Goal: Task Accomplishment & Management: Use online tool/utility

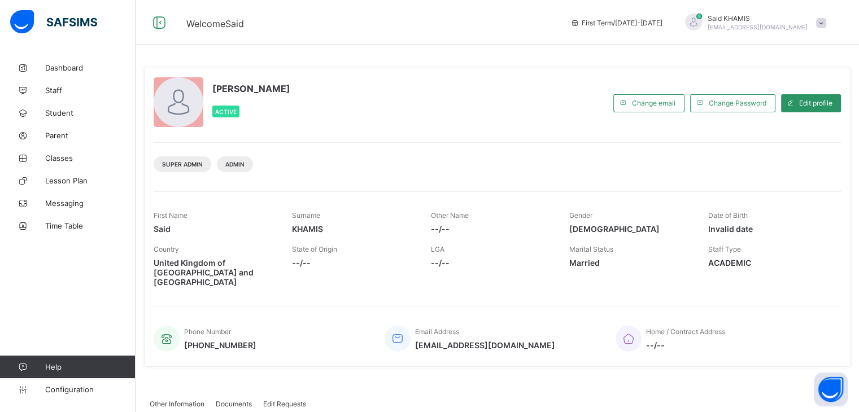
click at [826, 21] on span at bounding box center [821, 23] width 10 height 10
click at [544, 101] on div "Said KHAMIS Active" at bounding box center [381, 102] width 454 height 51
click at [59, 90] on span "Staff" at bounding box center [90, 90] width 90 height 9
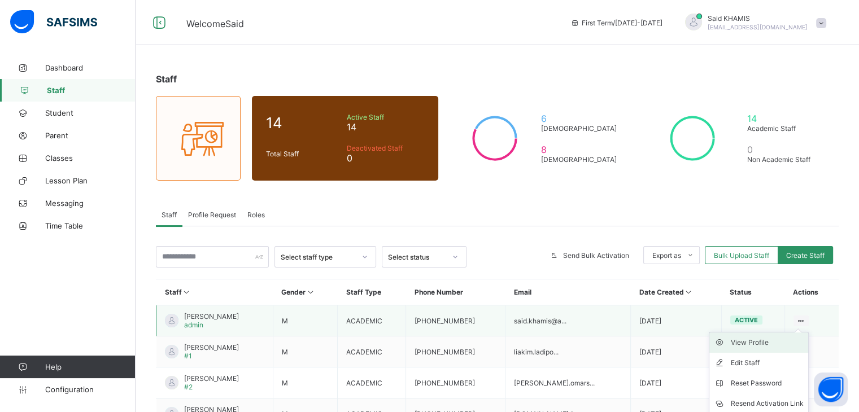
click at [757, 346] on div "View Profile" at bounding box center [767, 342] width 73 height 11
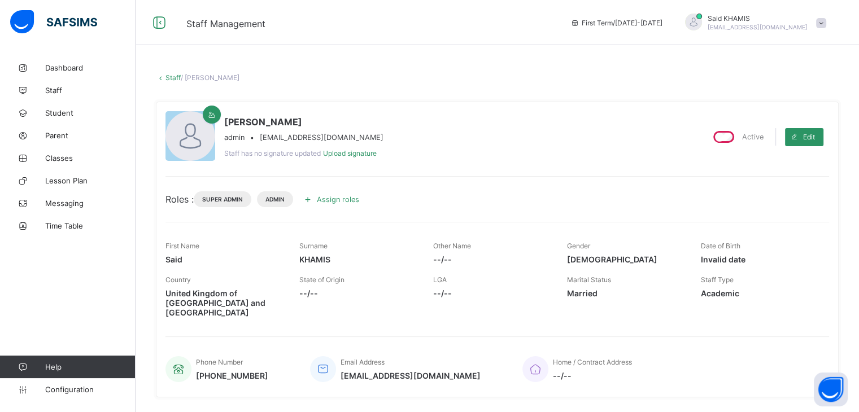
click at [311, 197] on icon at bounding box center [308, 199] width 12 height 11
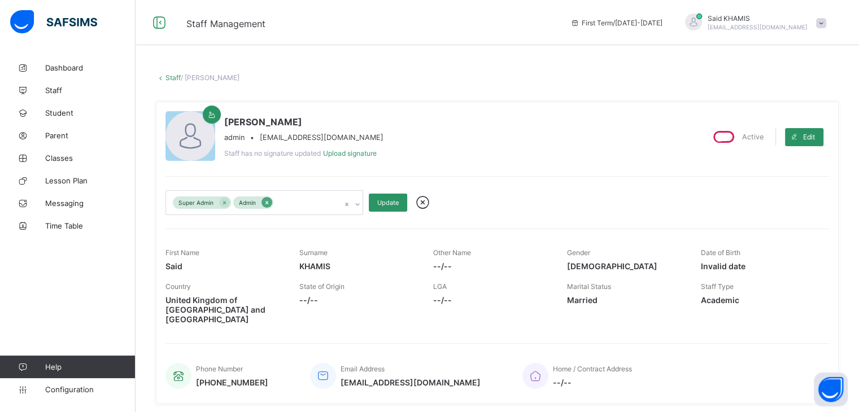
click at [269, 204] on icon at bounding box center [267, 203] width 6 height 8
click at [391, 208] on div "Update" at bounding box center [388, 203] width 38 height 18
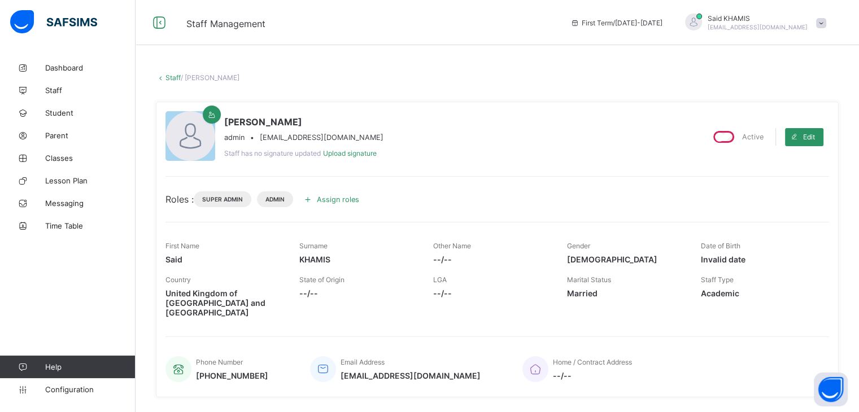
click at [826, 23] on span at bounding box center [821, 23] width 10 height 10
click at [786, 128] on span "Logout" at bounding box center [789, 130] width 75 height 13
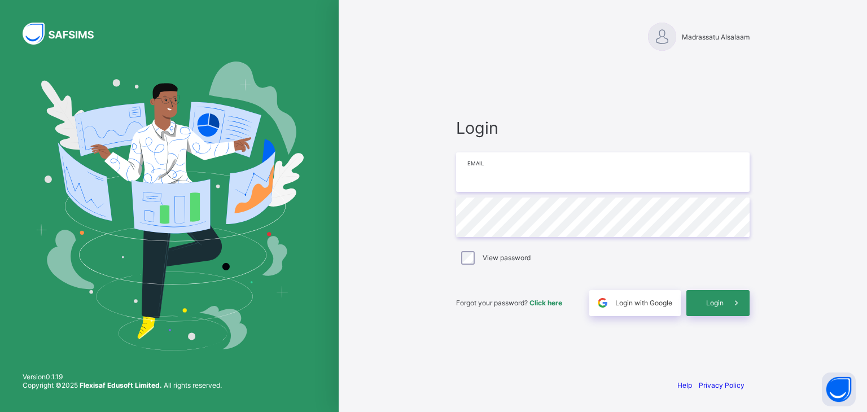
type input "**********"
click at [721, 303] on span "Login" at bounding box center [716, 303] width 18 height 8
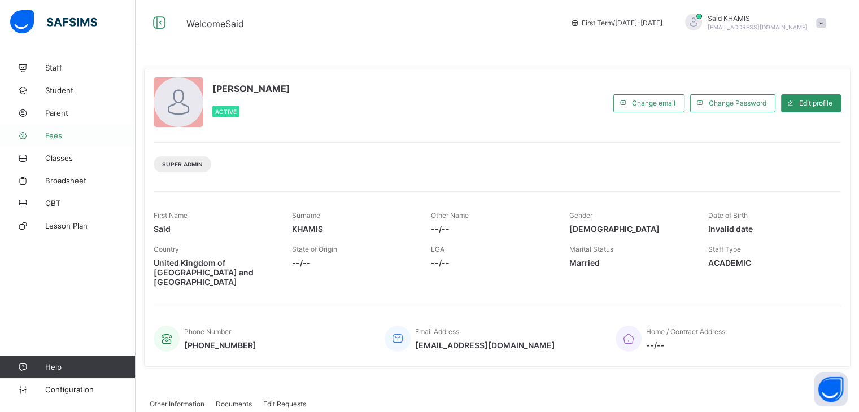
click at [60, 137] on span "Fees" at bounding box center [90, 135] width 90 height 9
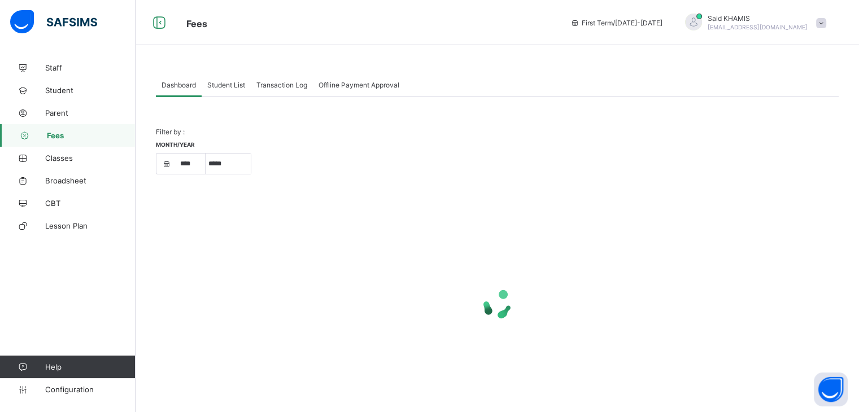
select select "****"
select select "*"
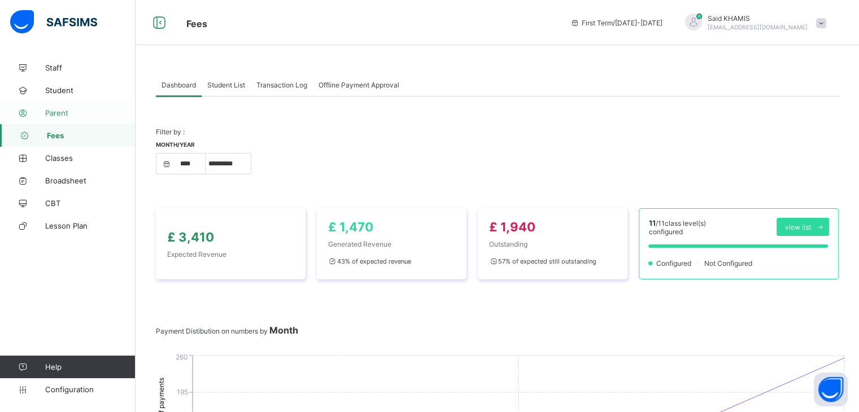
click at [63, 118] on link "Parent" at bounding box center [68, 113] width 136 height 23
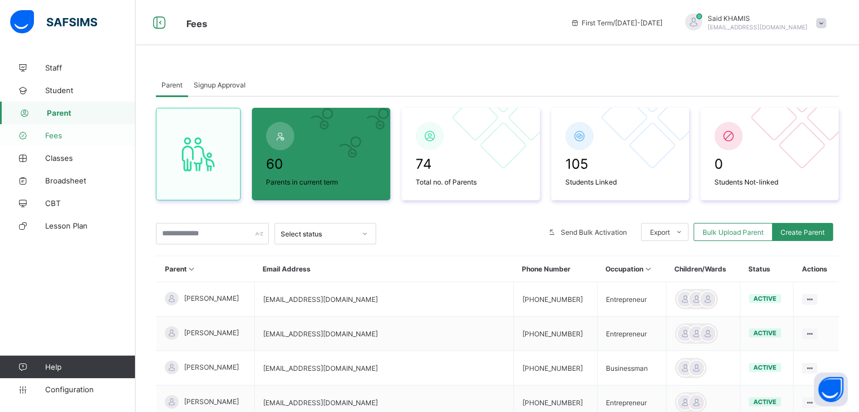
click at [61, 138] on span "Fees" at bounding box center [90, 135] width 90 height 9
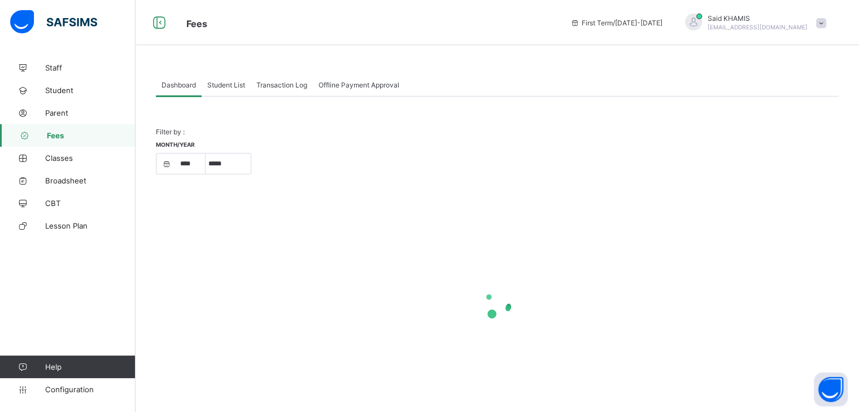
select select "****"
select select "*"
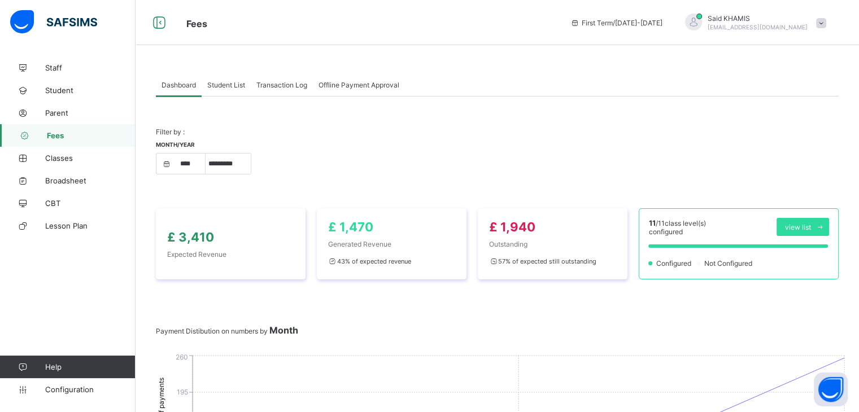
click at [233, 89] on span "Student List" at bounding box center [226, 85] width 38 height 8
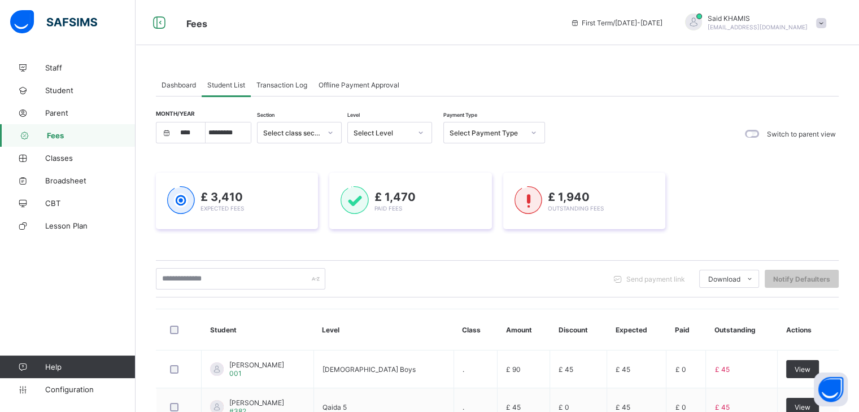
click at [281, 84] on span "Transaction Log" at bounding box center [281, 85] width 51 height 8
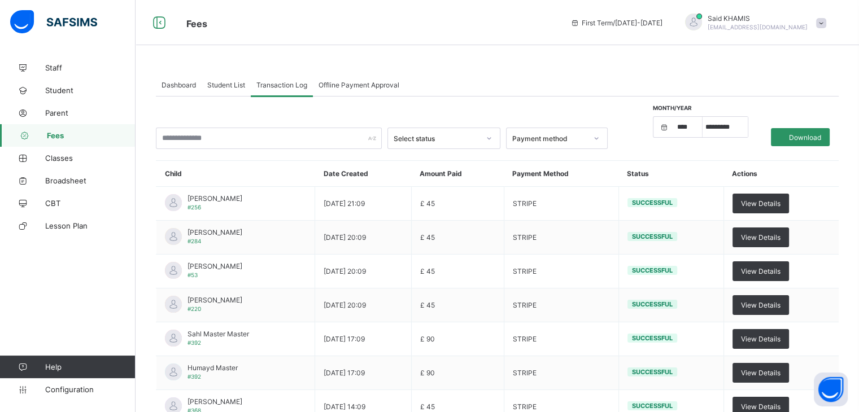
click at [178, 88] on span "Dashboard" at bounding box center [179, 85] width 34 height 8
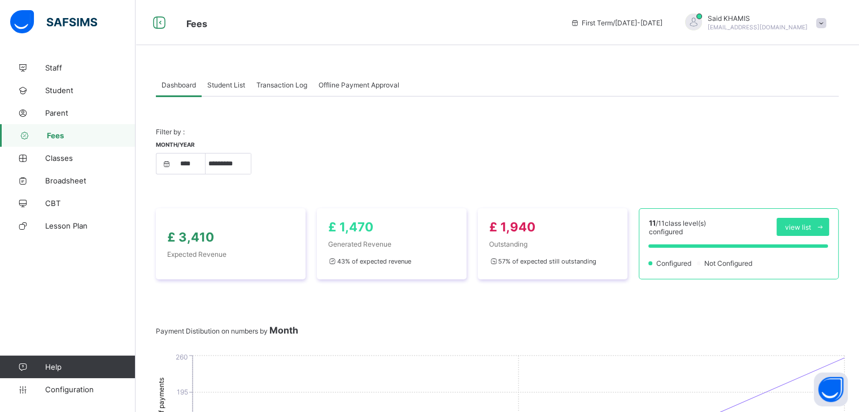
click at [226, 86] on span "Student List" at bounding box center [226, 85] width 38 height 8
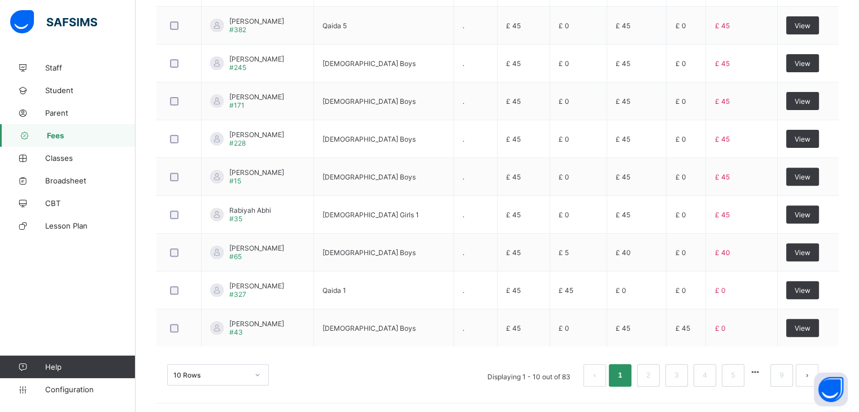
scroll to position [383, 0]
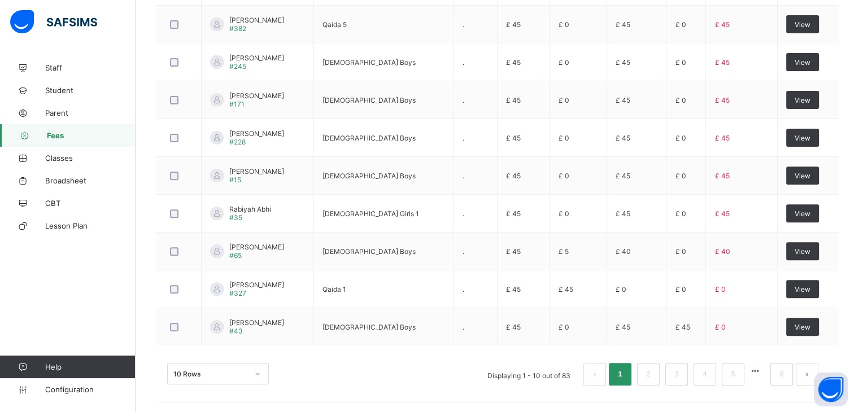
drag, startPoint x: 858, startPoint y: 369, endPoint x: 861, endPoint y: 375, distance: 6.8
click at [858, 375] on html "Fees First Term / [DATE]-[DATE] Said KHAMIS [EMAIL_ADDRESS][DOMAIN_NAME] Staff …" at bounding box center [429, 15] width 859 height 797
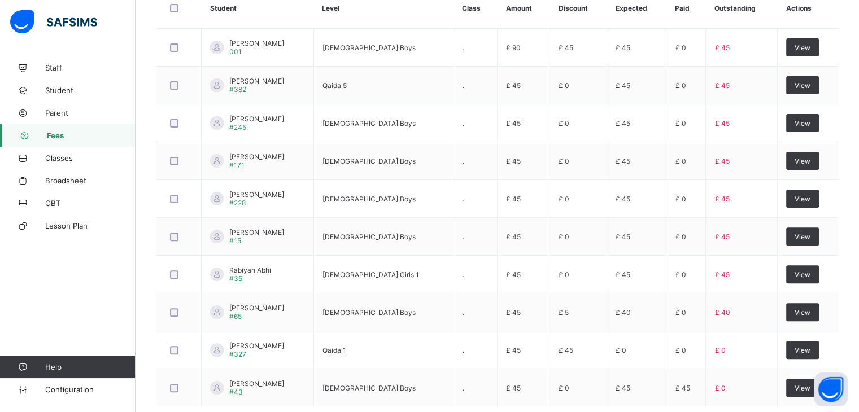
scroll to position [311, 0]
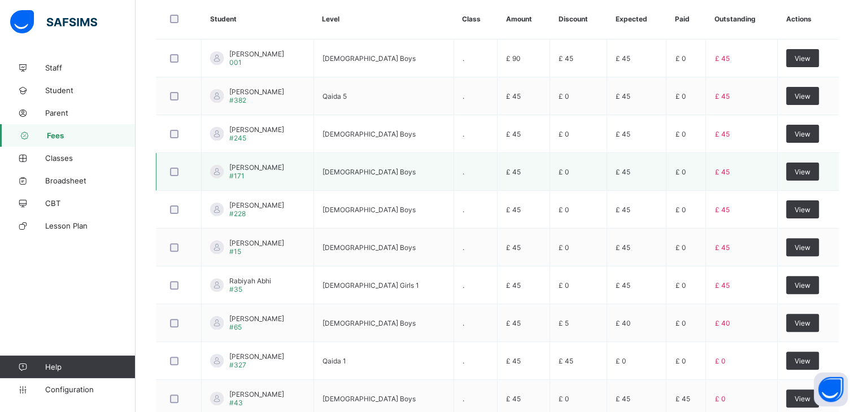
click at [173, 172] on div at bounding box center [179, 172] width 22 height 8
click at [169, 247] on div at bounding box center [179, 247] width 22 height 8
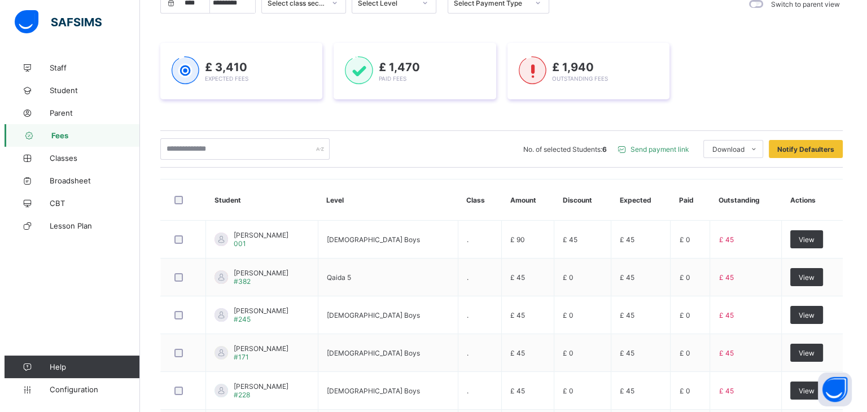
scroll to position [163, 0]
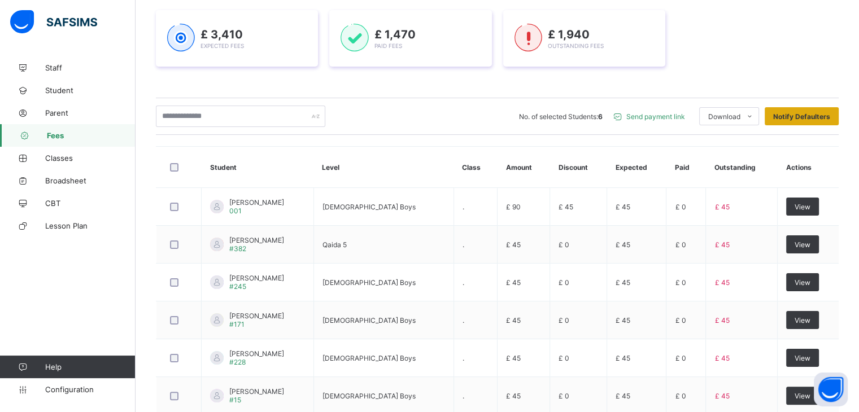
click at [820, 122] on div "Notify Defaulters" at bounding box center [802, 116] width 74 height 18
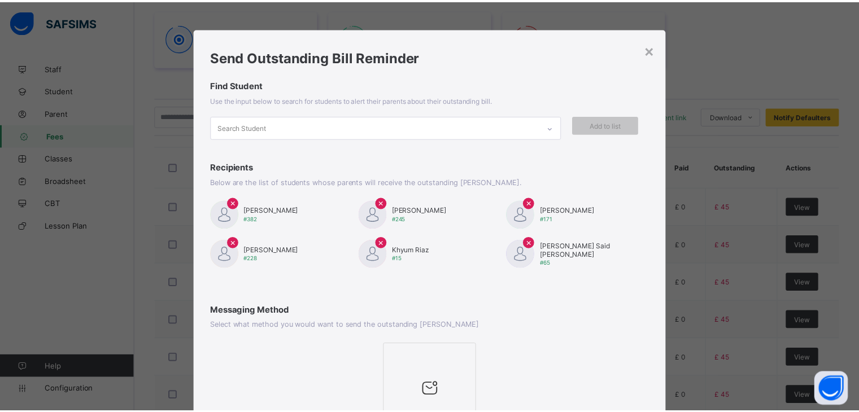
scroll to position [108, 0]
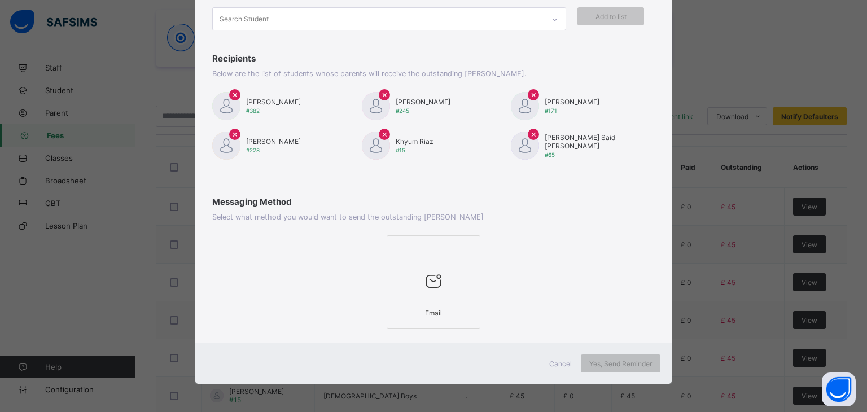
click at [416, 292] on div at bounding box center [433, 281] width 81 height 45
click at [607, 366] on span "Yes, Send Reminder" at bounding box center [621, 364] width 63 height 8
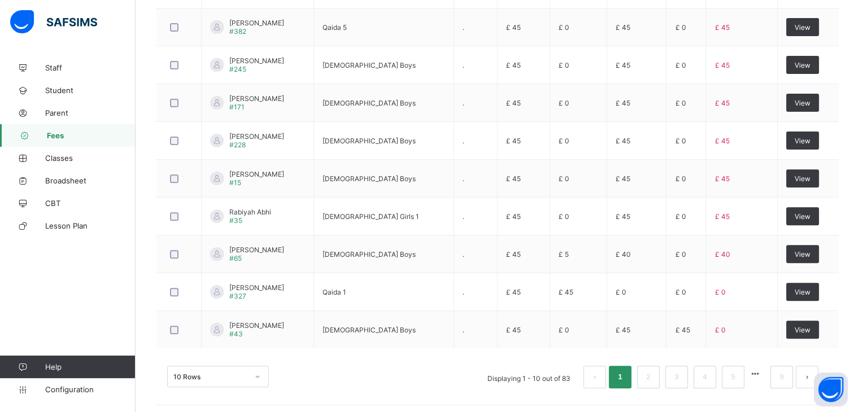
scroll to position [383, 0]
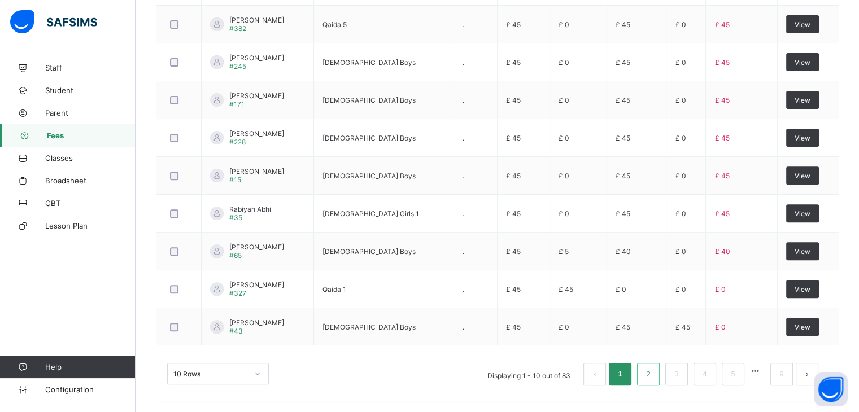
click at [652, 374] on link "2" at bounding box center [648, 374] width 11 height 15
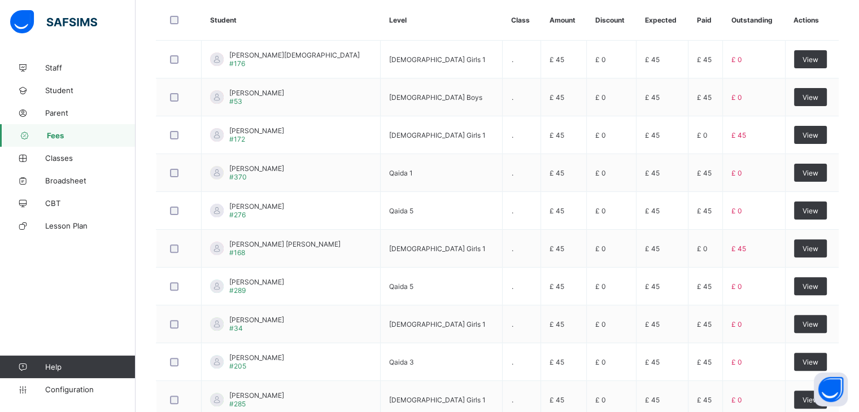
scroll to position [319, 0]
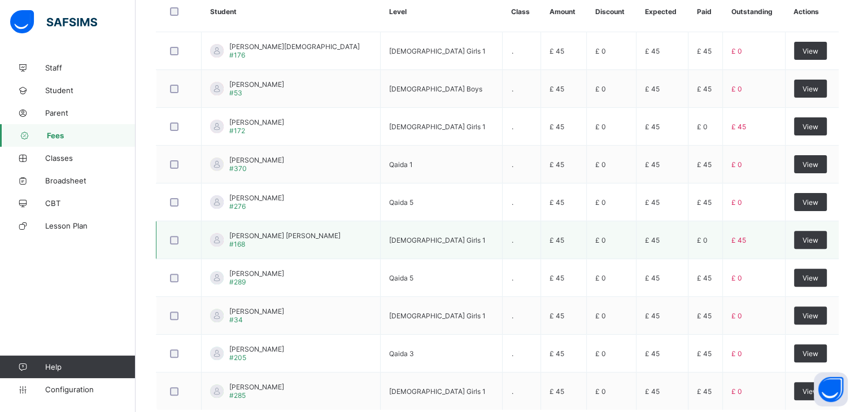
click at [175, 243] on div at bounding box center [179, 240] width 28 height 24
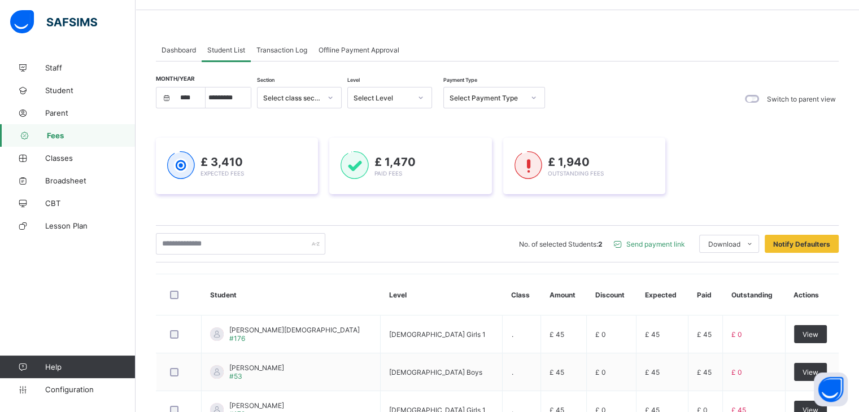
scroll to position [16, 0]
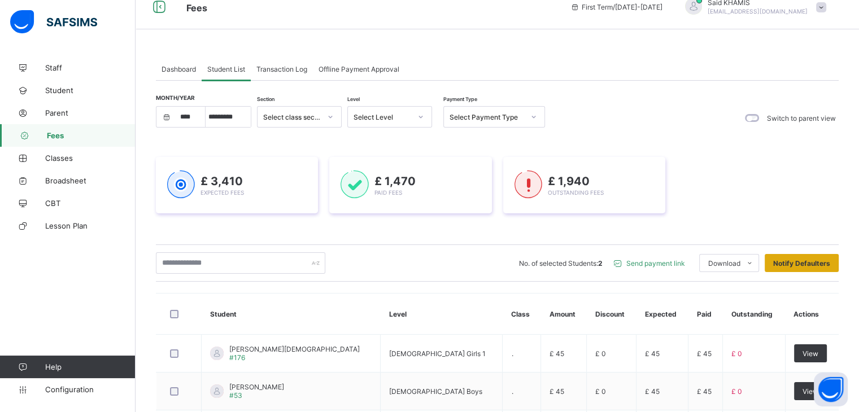
click at [823, 256] on div "Notify Defaulters" at bounding box center [802, 263] width 74 height 18
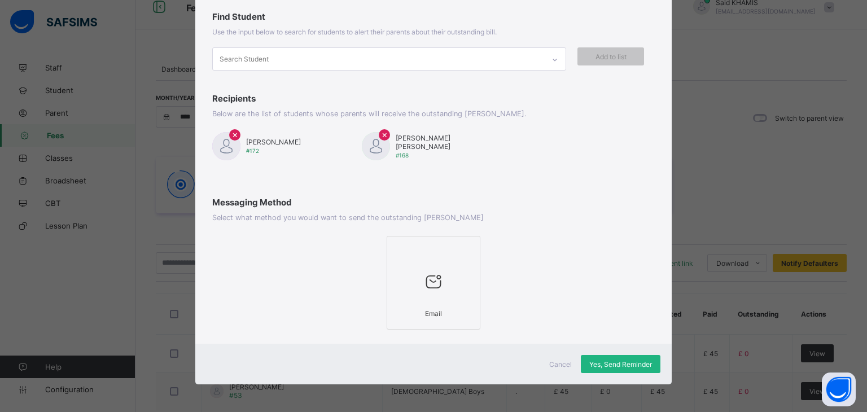
click at [632, 365] on span "Yes, Send Reminder" at bounding box center [621, 364] width 63 height 8
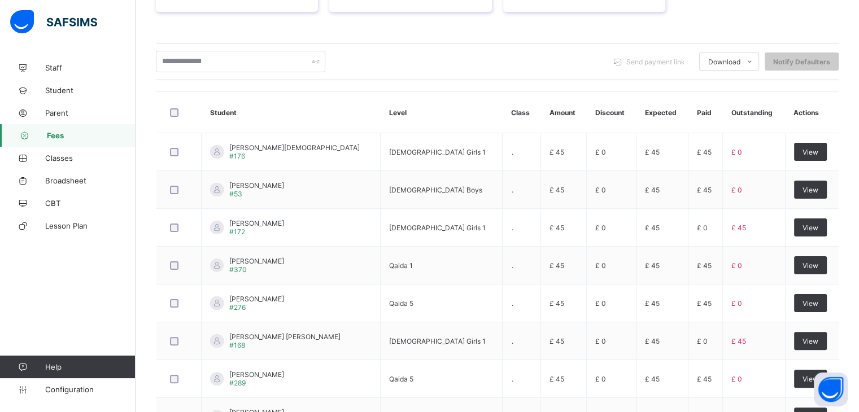
scroll to position [383, 0]
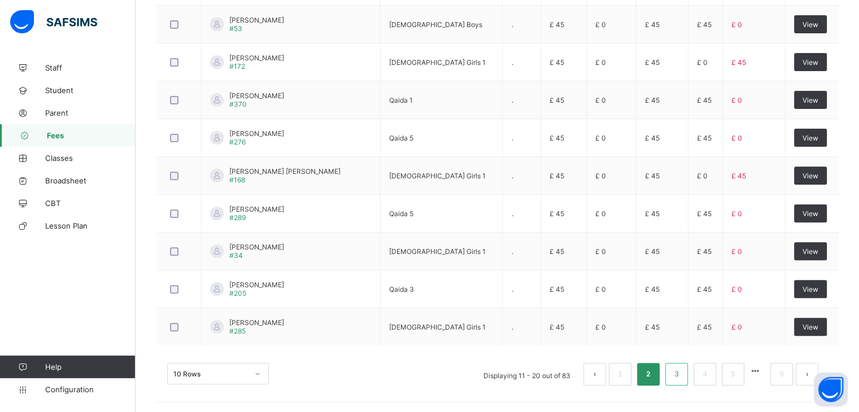
click at [682, 371] on link "3" at bounding box center [676, 374] width 11 height 15
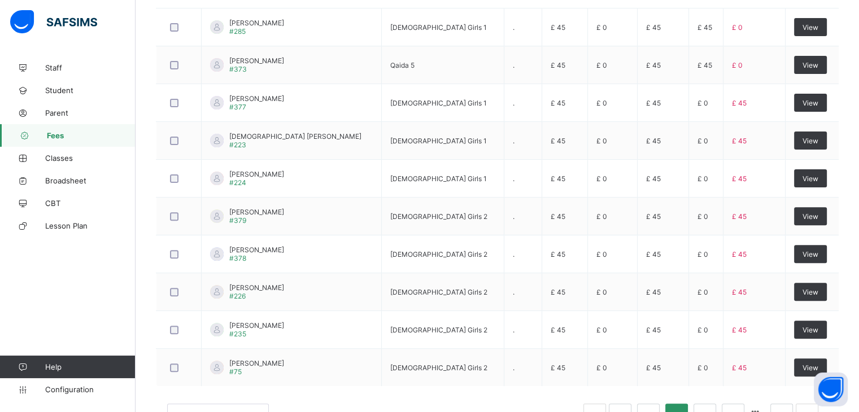
scroll to position [346, 0]
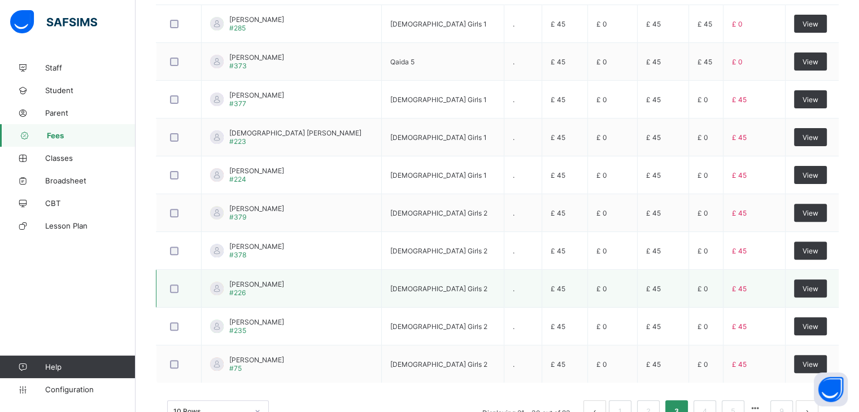
click at [171, 281] on div at bounding box center [179, 289] width 28 height 24
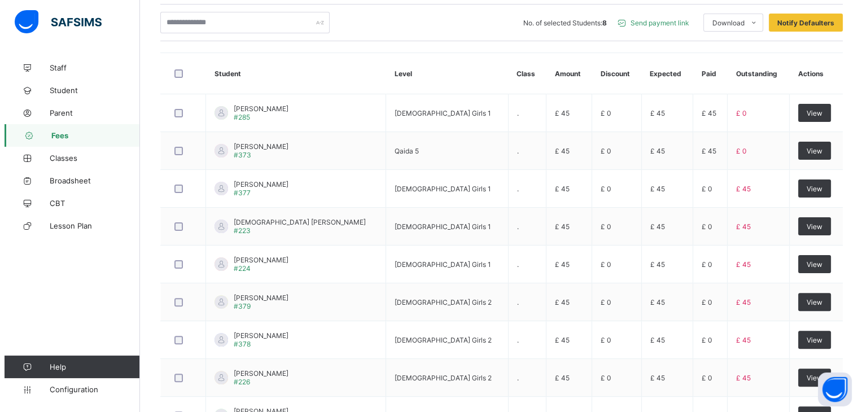
scroll to position [239, 0]
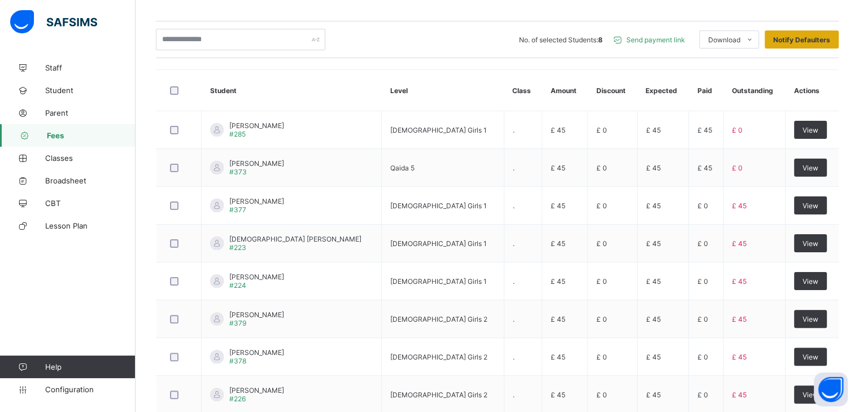
click at [822, 37] on span "Notify Defaulters" at bounding box center [801, 40] width 57 height 8
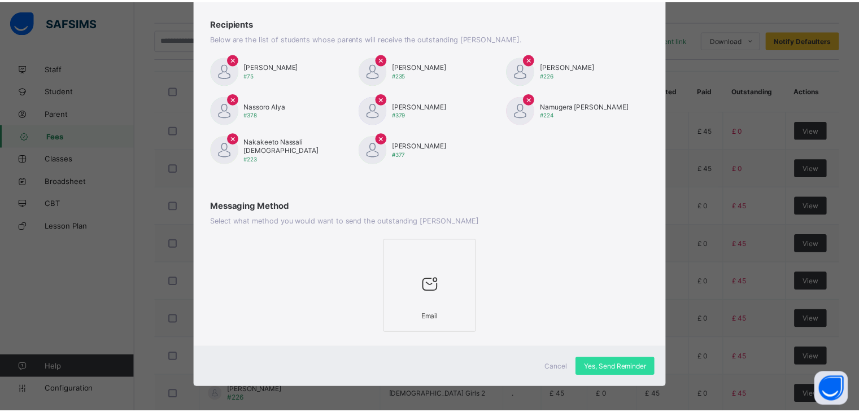
scroll to position [147, 0]
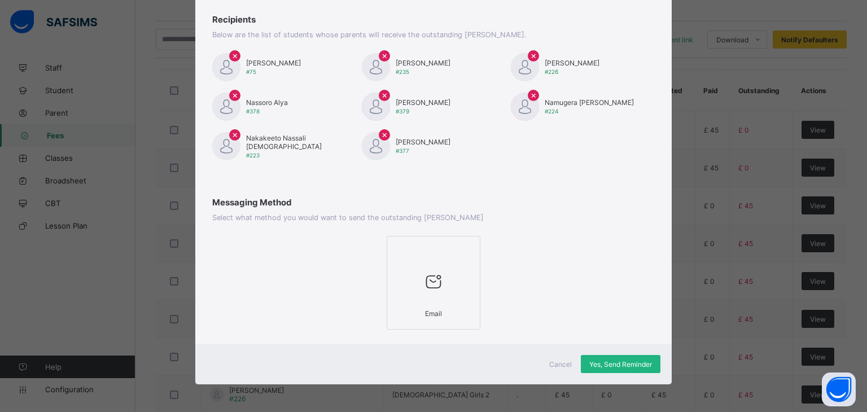
click at [629, 363] on span "Yes, Send Reminder" at bounding box center [621, 364] width 63 height 8
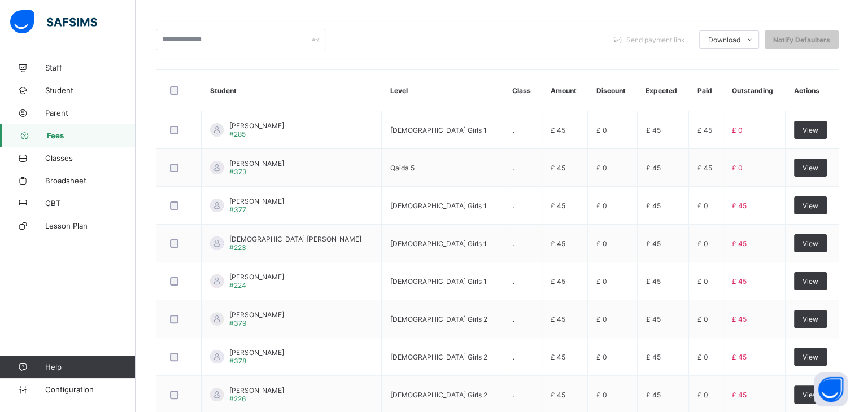
scroll to position [383, 0]
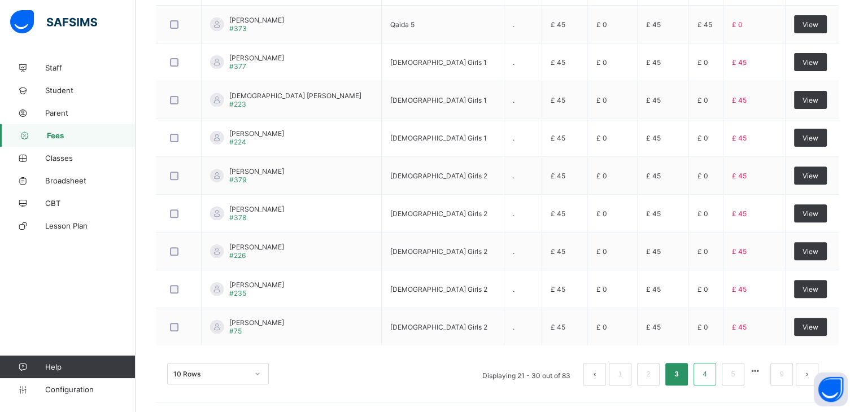
click at [710, 372] on link "4" at bounding box center [704, 374] width 11 height 15
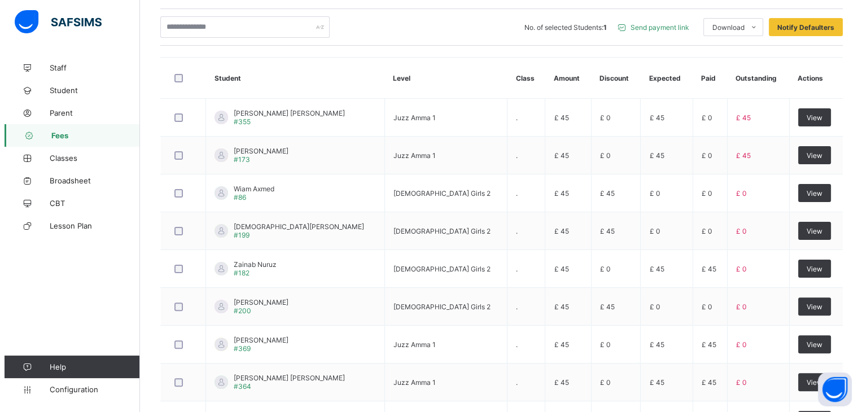
scroll to position [230, 0]
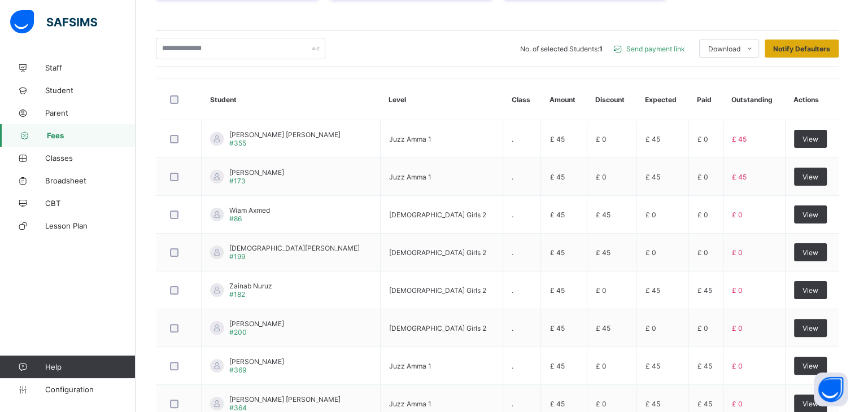
click at [828, 50] on span "Notify Defaulters" at bounding box center [801, 49] width 57 height 8
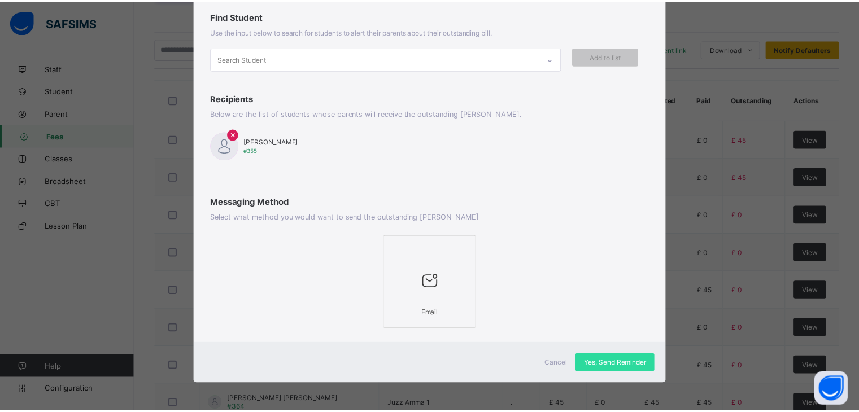
scroll to position [68, 0]
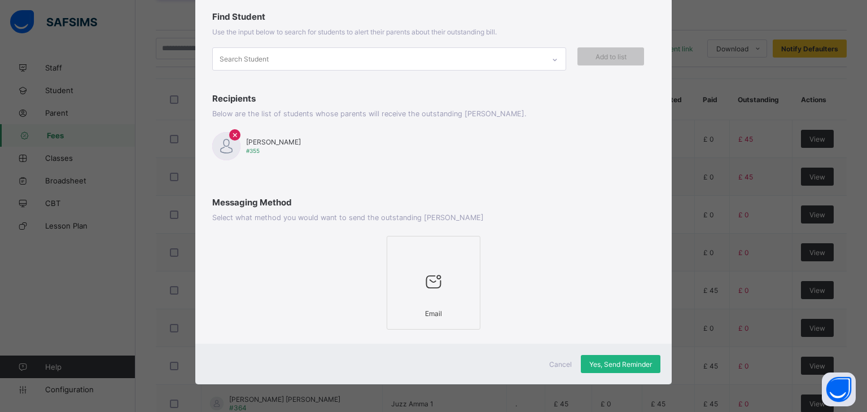
click at [629, 363] on span "Yes, Send Reminder" at bounding box center [621, 364] width 63 height 8
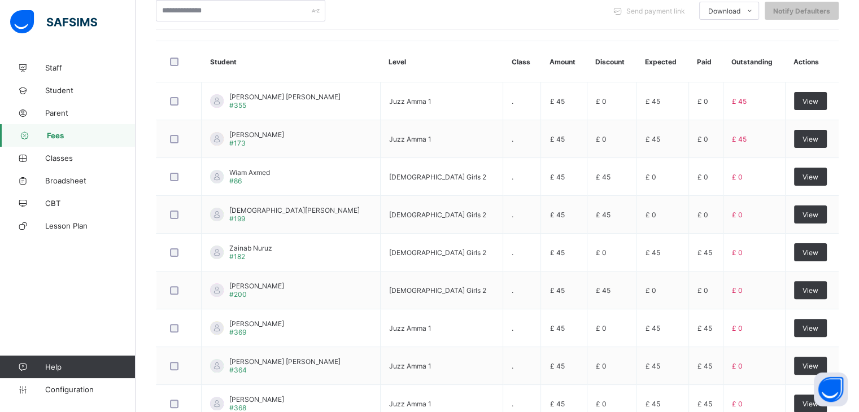
scroll to position [383, 0]
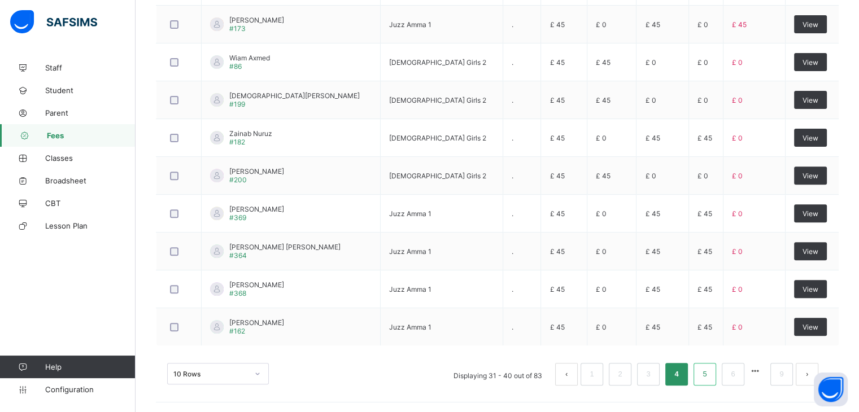
click at [710, 375] on link "5" at bounding box center [704, 374] width 11 height 15
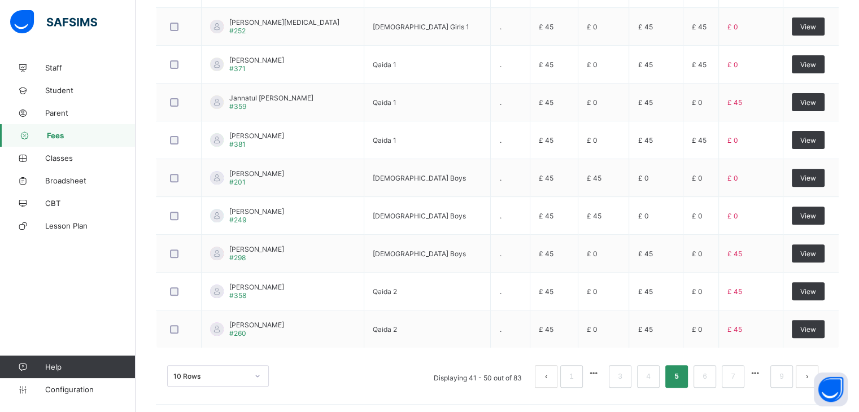
scroll to position [378, 0]
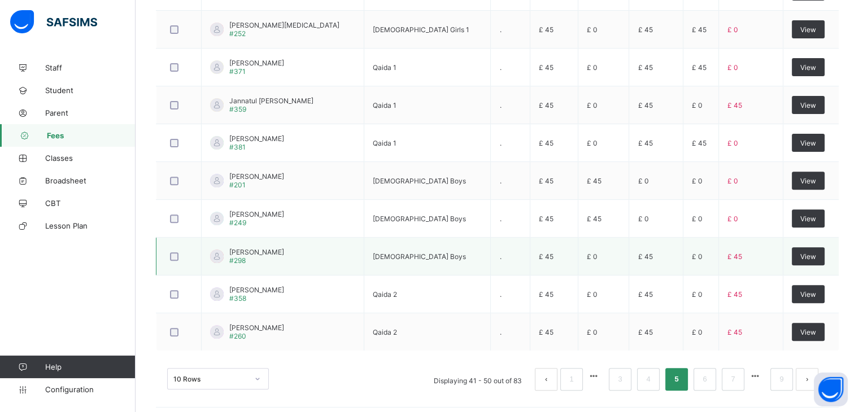
click at [169, 254] on div at bounding box center [179, 256] width 22 height 8
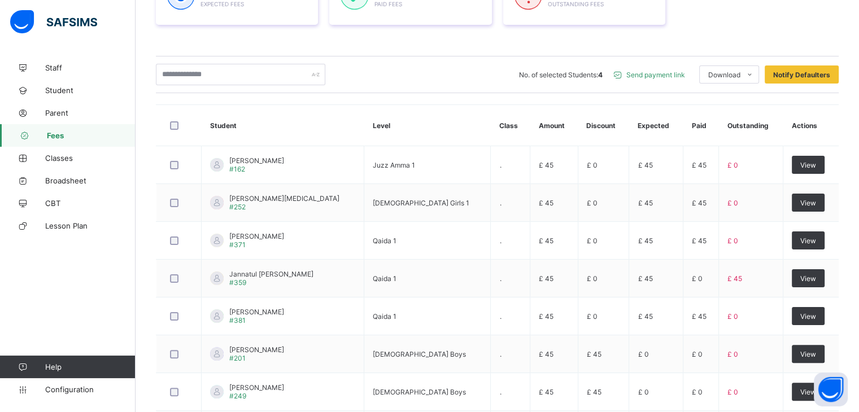
scroll to position [203, 0]
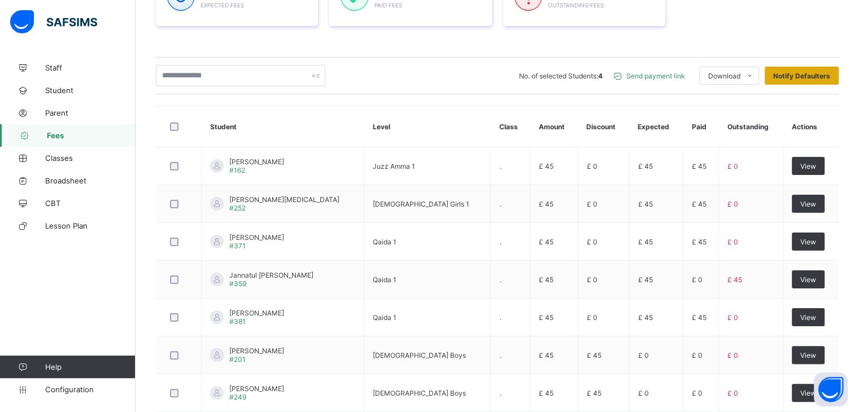
click at [811, 80] on div "Notify Defaulters" at bounding box center [802, 76] width 74 height 18
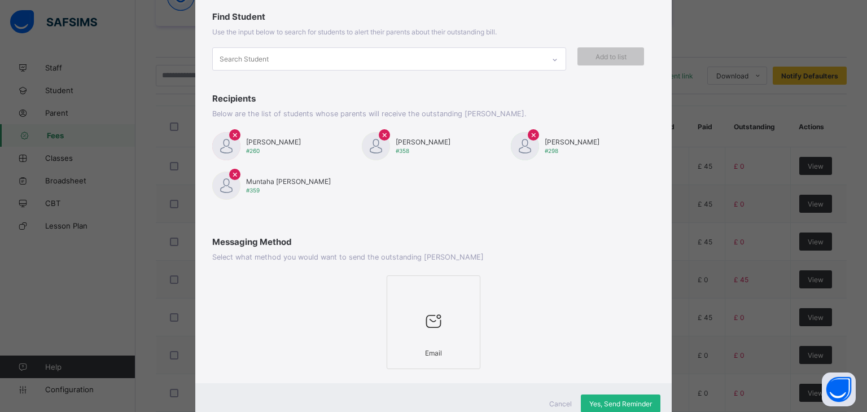
click at [644, 401] on span "Yes, Send Reminder" at bounding box center [621, 404] width 63 height 8
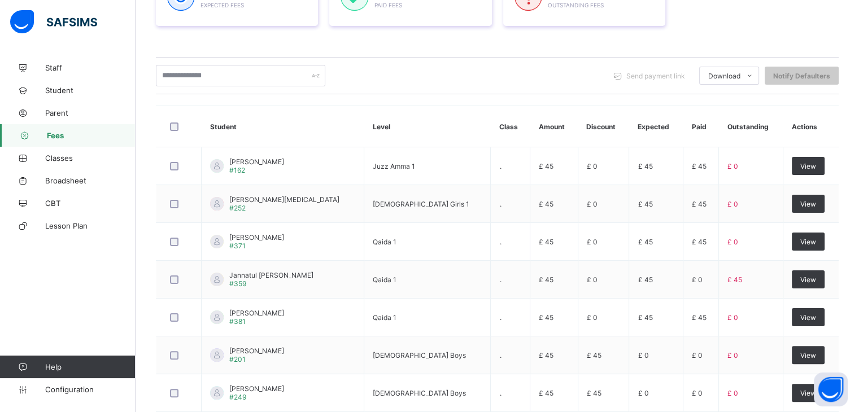
scroll to position [383, 0]
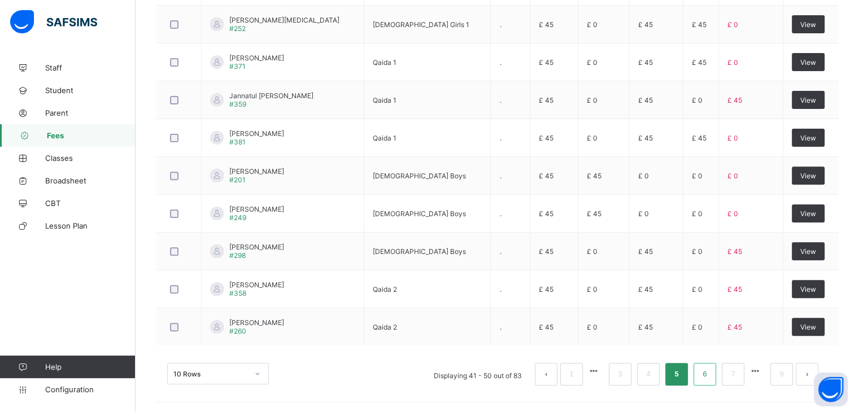
click at [710, 373] on link "6" at bounding box center [704, 374] width 11 height 15
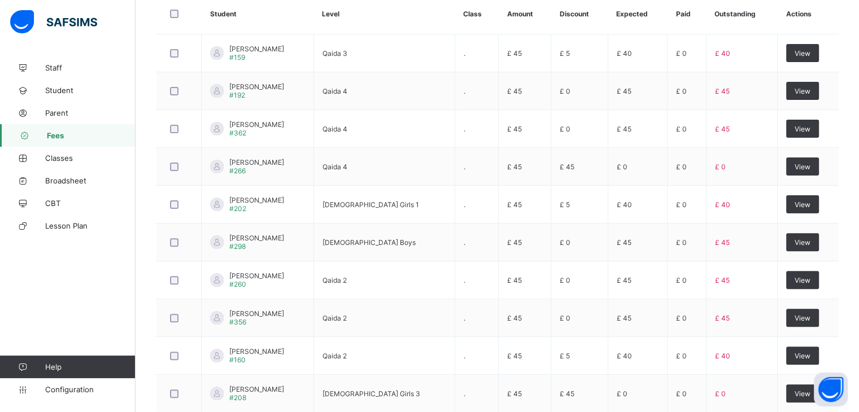
scroll to position [319, 0]
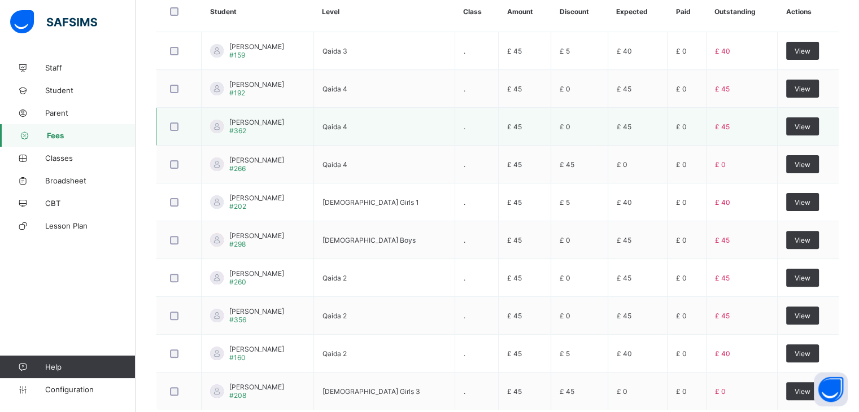
click at [167, 127] on div at bounding box center [179, 127] width 28 height 24
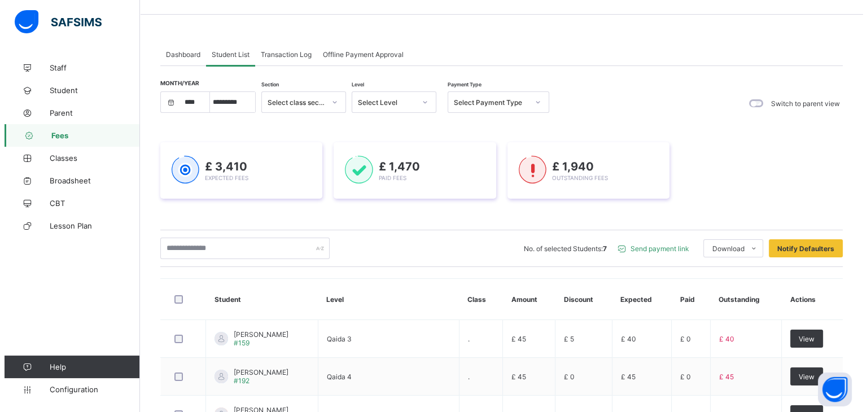
scroll to position [7, 0]
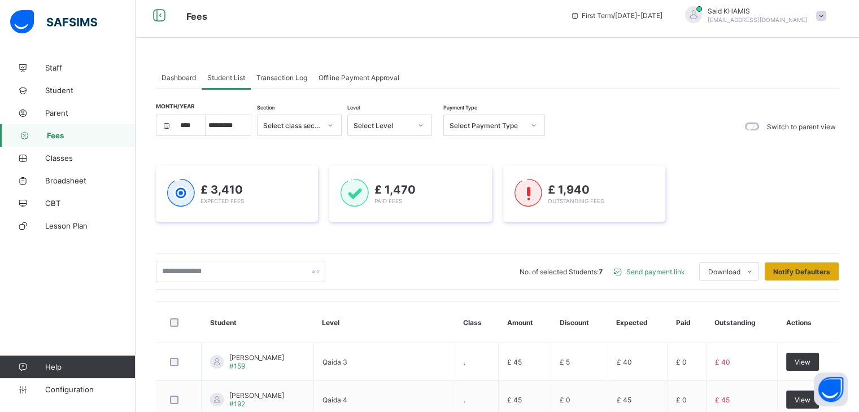
click at [813, 268] on span "Notify Defaulters" at bounding box center [801, 272] width 57 height 8
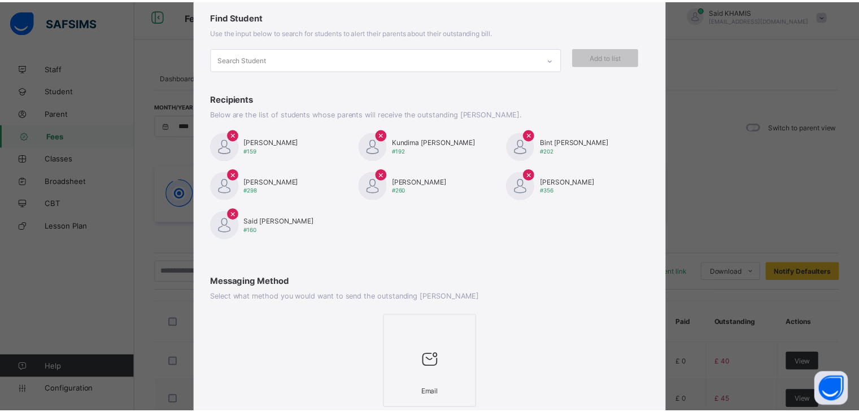
scroll to position [147, 0]
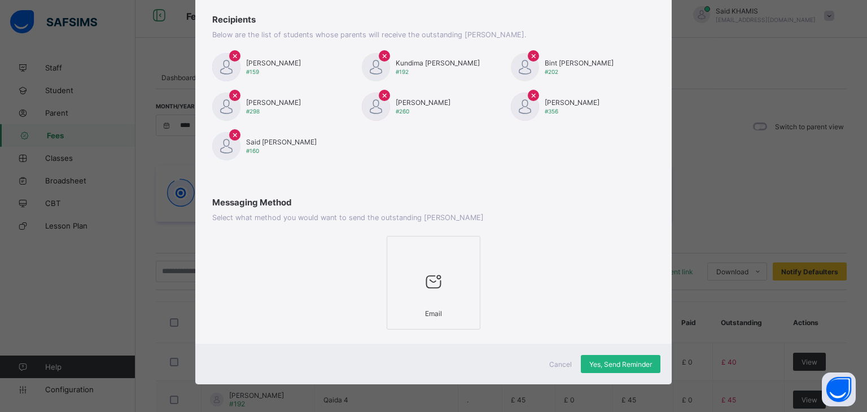
click at [614, 361] on span "Yes, Send Reminder" at bounding box center [621, 364] width 63 height 8
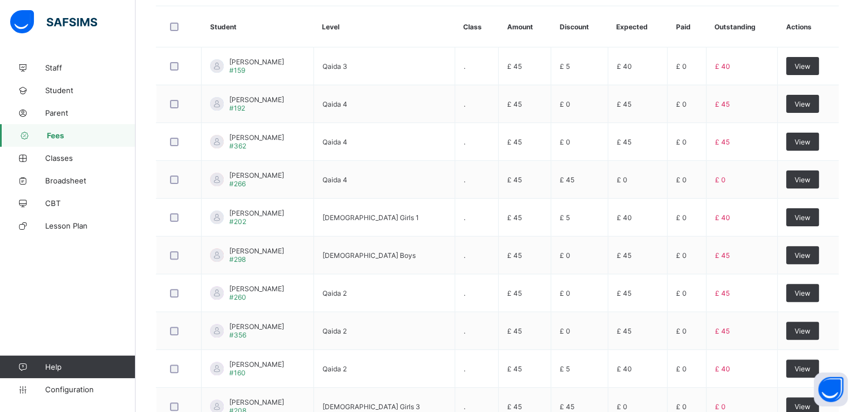
scroll to position [383, 0]
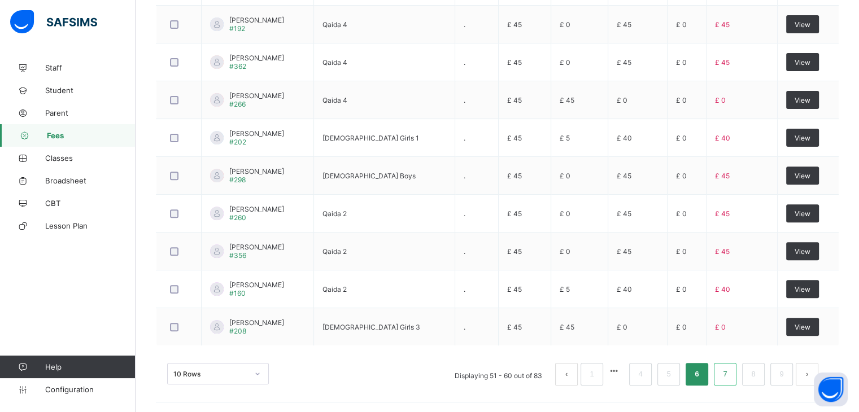
click at [730, 369] on link "7" at bounding box center [725, 374] width 11 height 15
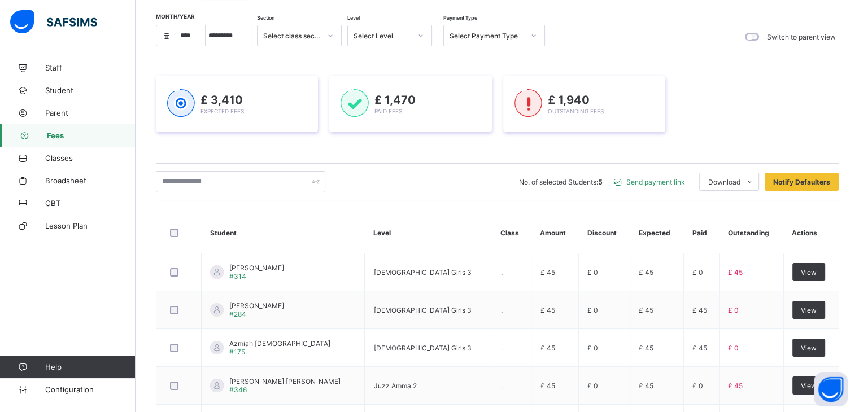
scroll to position [23, 0]
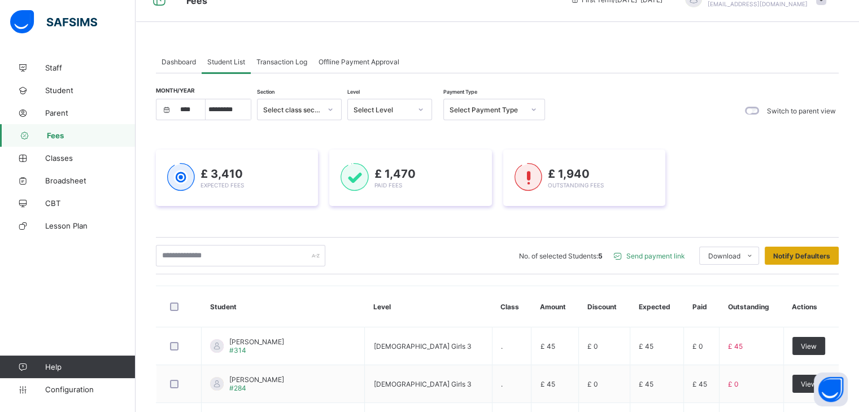
click at [812, 254] on span "Notify Defaulters" at bounding box center [801, 256] width 57 height 8
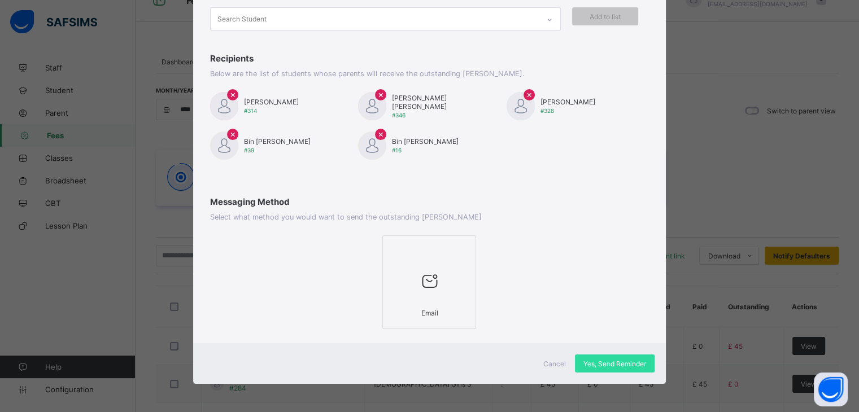
scroll to position [108, 0]
click at [629, 365] on span "Yes, Send Reminder" at bounding box center [621, 364] width 63 height 8
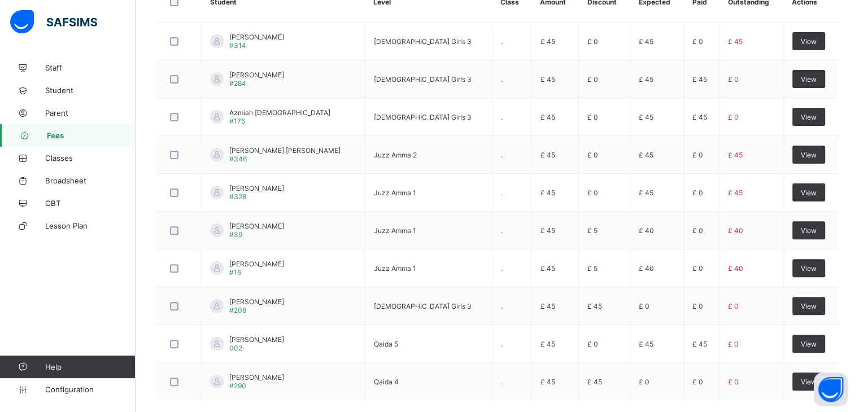
scroll to position [383, 0]
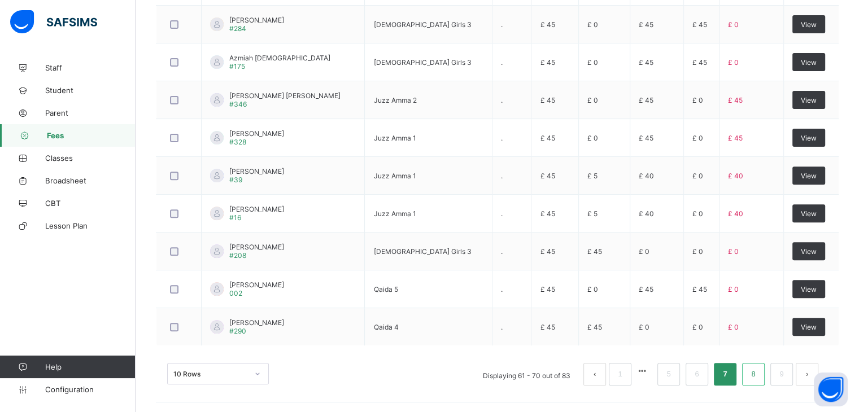
click at [758, 372] on link "8" at bounding box center [753, 374] width 11 height 15
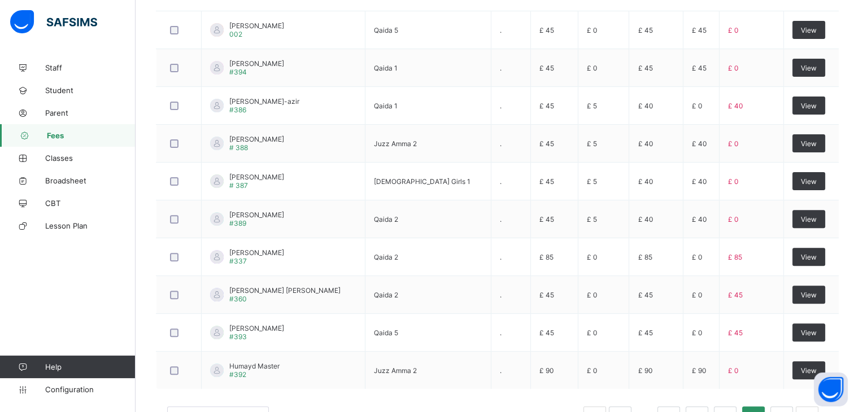
scroll to position [348, 0]
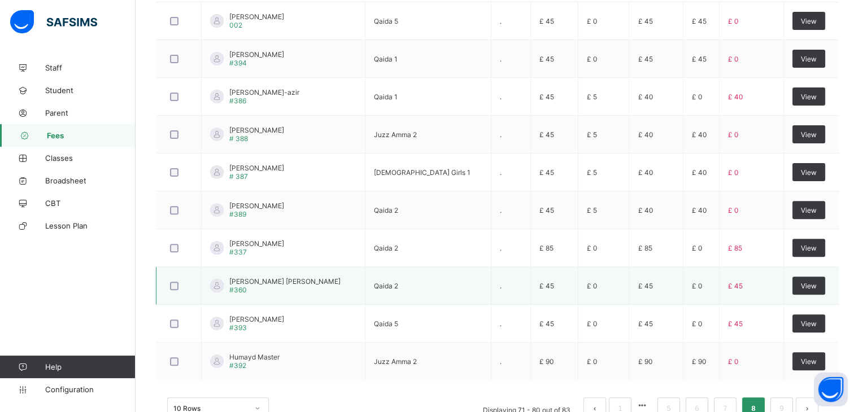
click at [167, 291] on div at bounding box center [179, 286] width 28 height 24
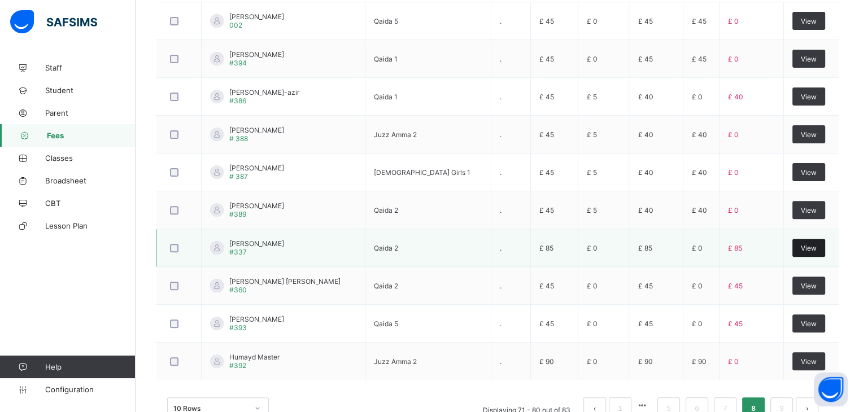
click at [817, 249] on span "View" at bounding box center [809, 248] width 16 height 8
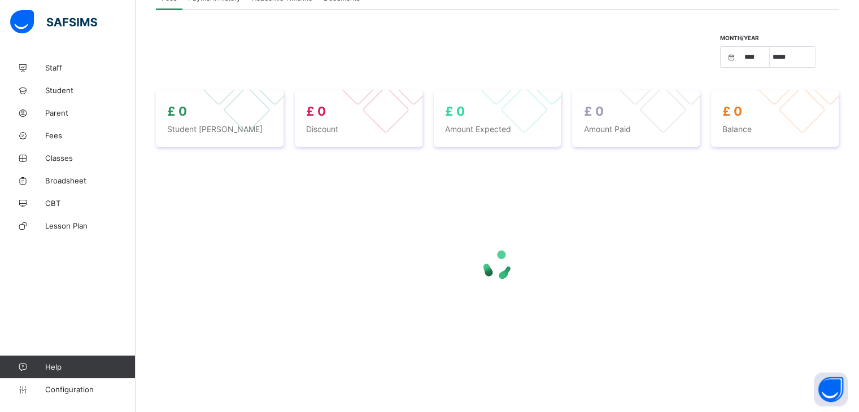
select select "****"
select select "*"
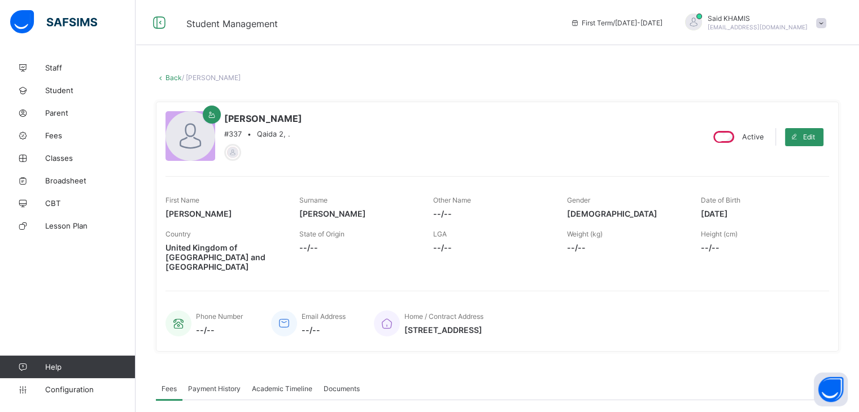
click at [169, 79] on link "Back" at bounding box center [173, 77] width 16 height 8
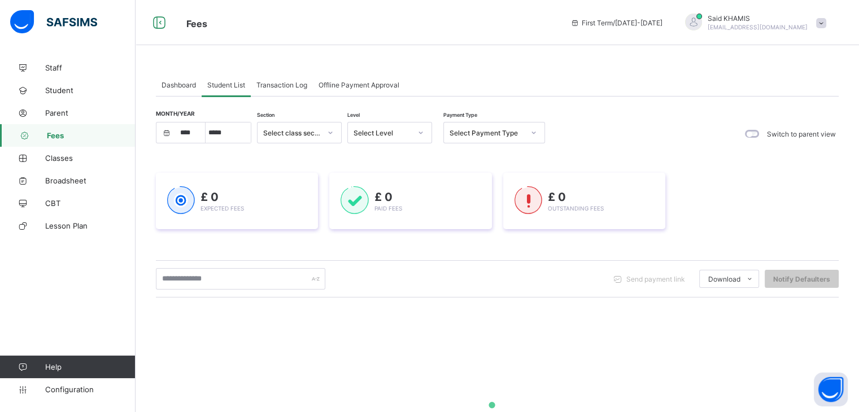
select select "****"
select select "*"
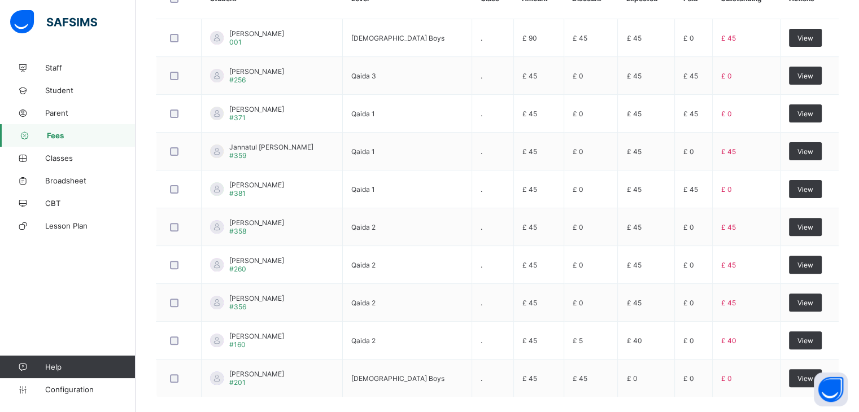
scroll to position [383, 0]
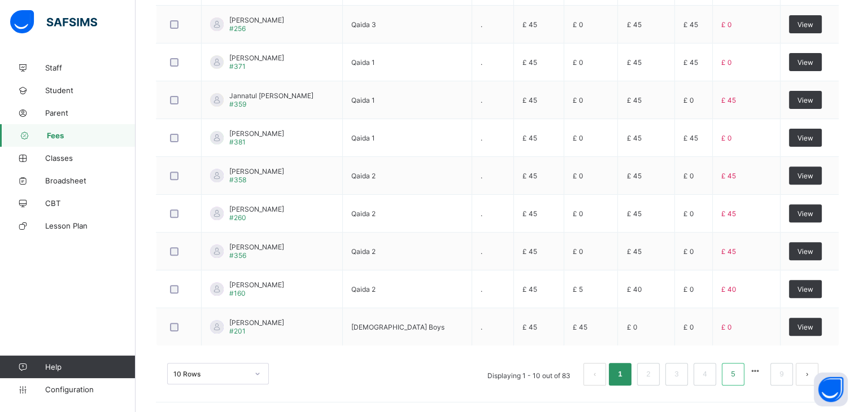
click at [734, 378] on li "5" at bounding box center [733, 374] width 23 height 23
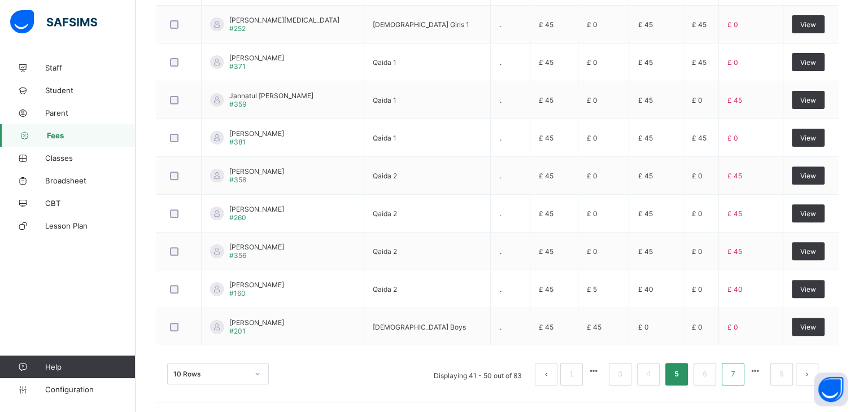
click at [738, 371] on link "7" at bounding box center [732, 374] width 11 height 15
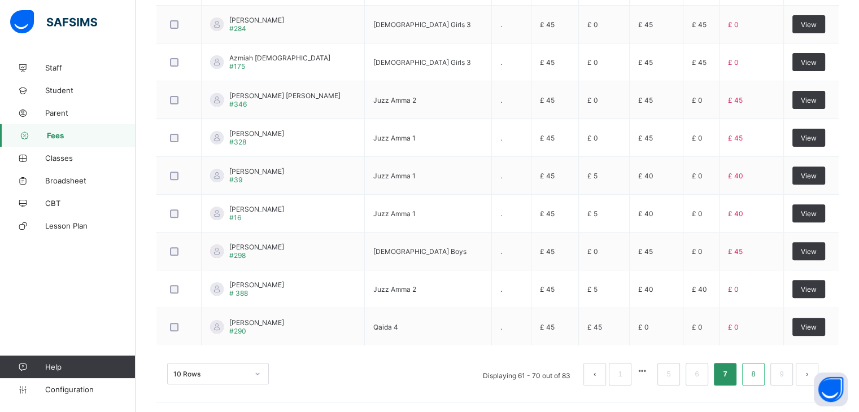
click at [758, 368] on link "8" at bounding box center [753, 374] width 11 height 15
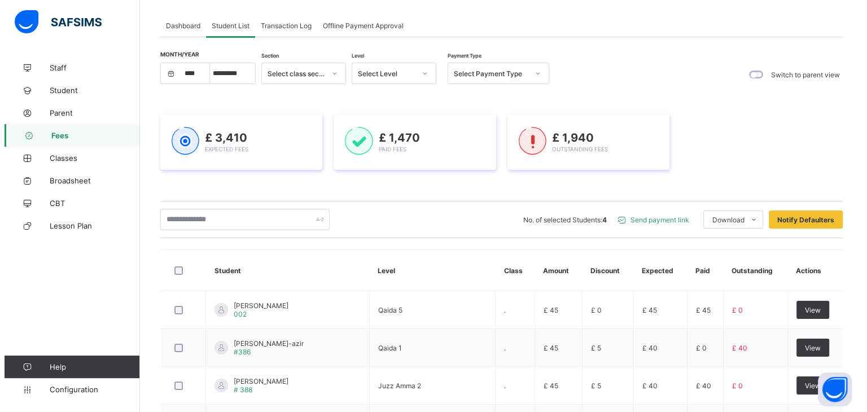
scroll to position [0, 0]
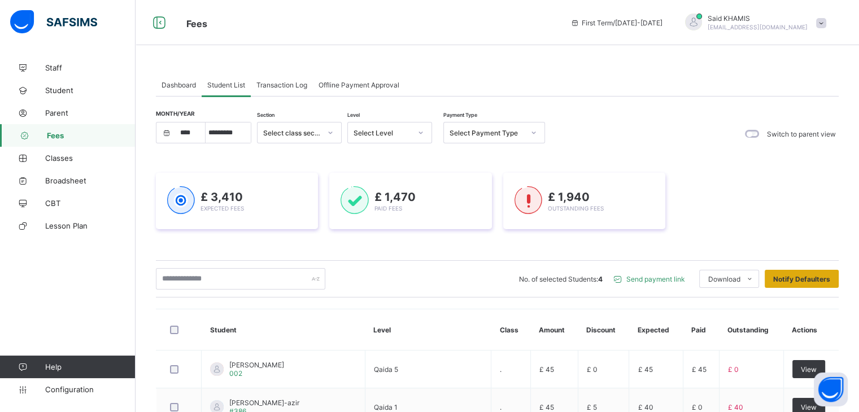
click at [827, 277] on span "Notify Defaulters" at bounding box center [801, 279] width 57 height 8
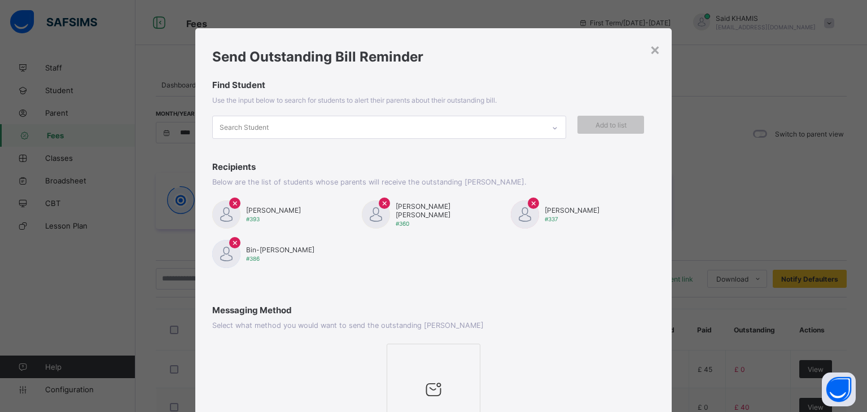
click at [456, 372] on div at bounding box center [433, 389] width 81 height 45
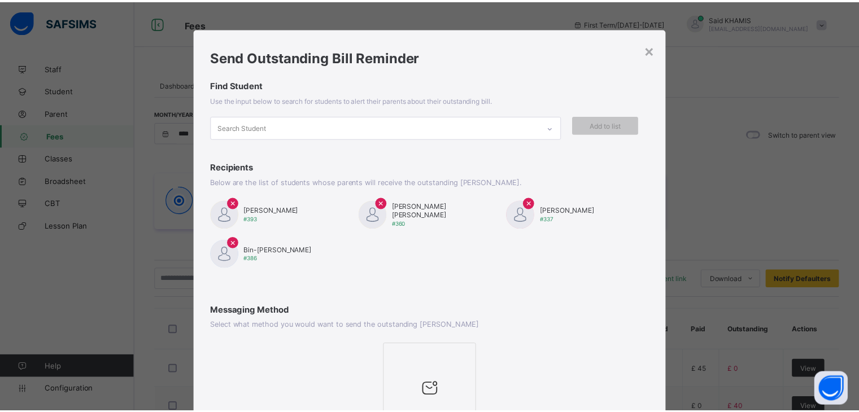
scroll to position [108, 0]
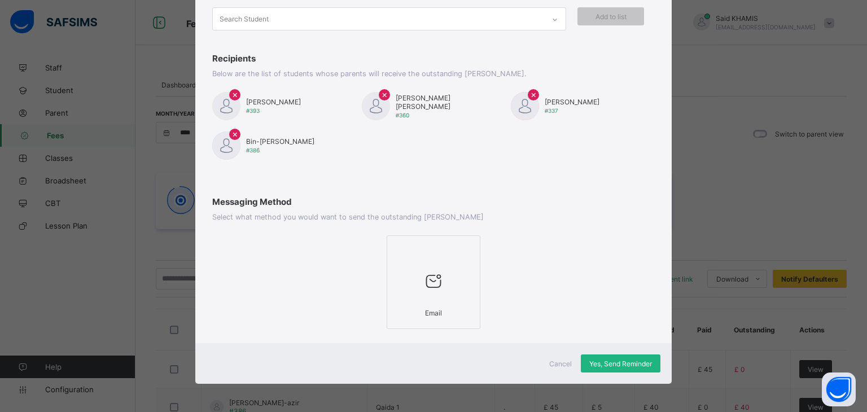
click at [632, 365] on span "Yes, Send Reminder" at bounding box center [621, 364] width 63 height 8
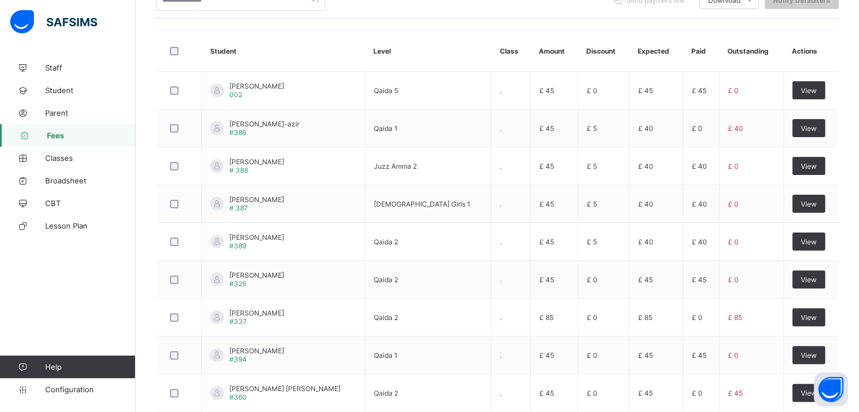
scroll to position [383, 0]
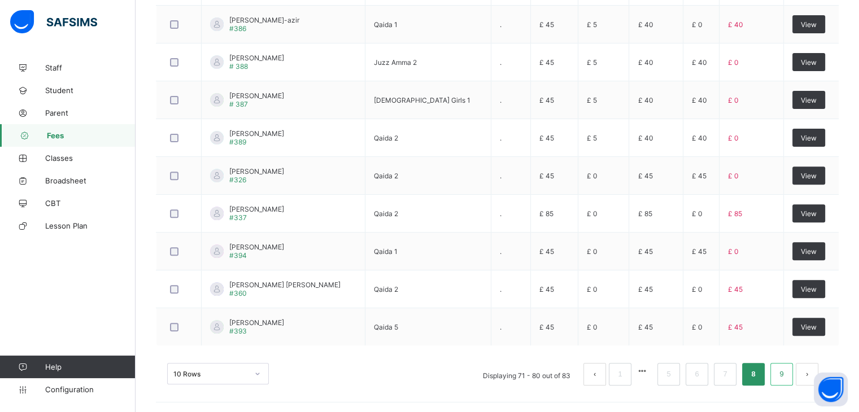
click at [784, 378] on li "9" at bounding box center [781, 374] width 23 height 23
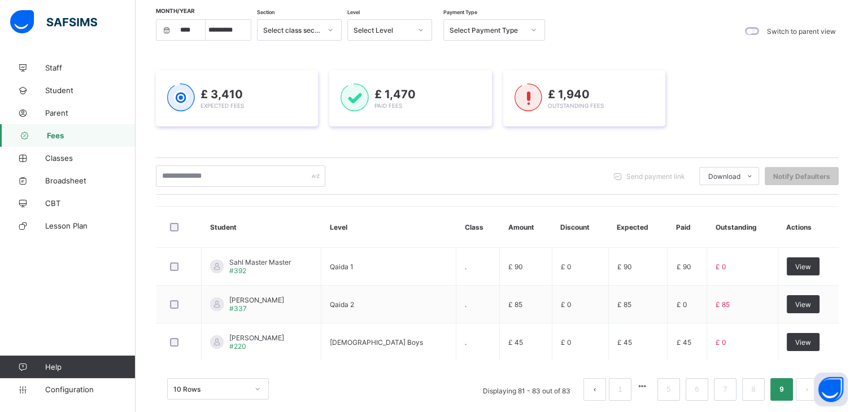
scroll to position [119, 0]
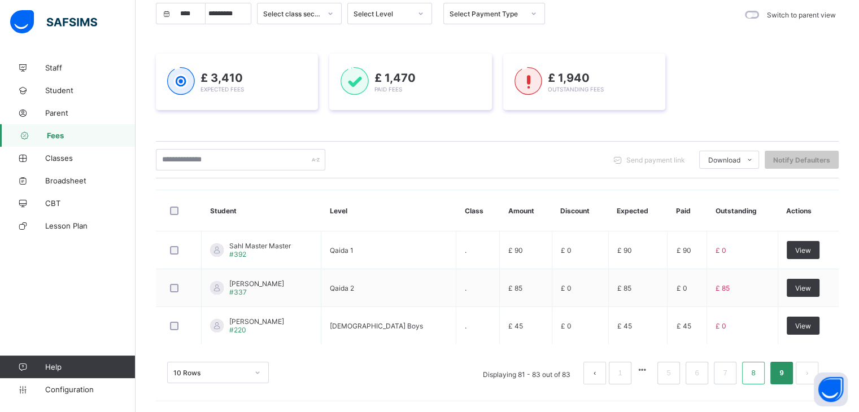
click at [756, 373] on link "8" at bounding box center [753, 373] width 11 height 15
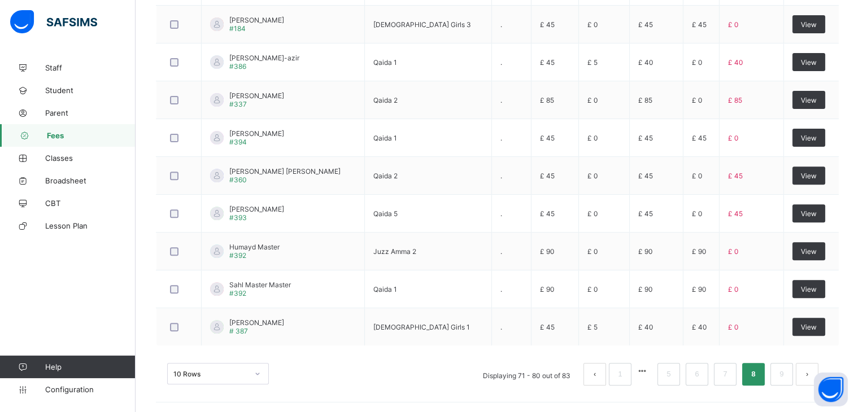
scroll to position [0, 0]
